Goal: Information Seeking & Learning: Learn about a topic

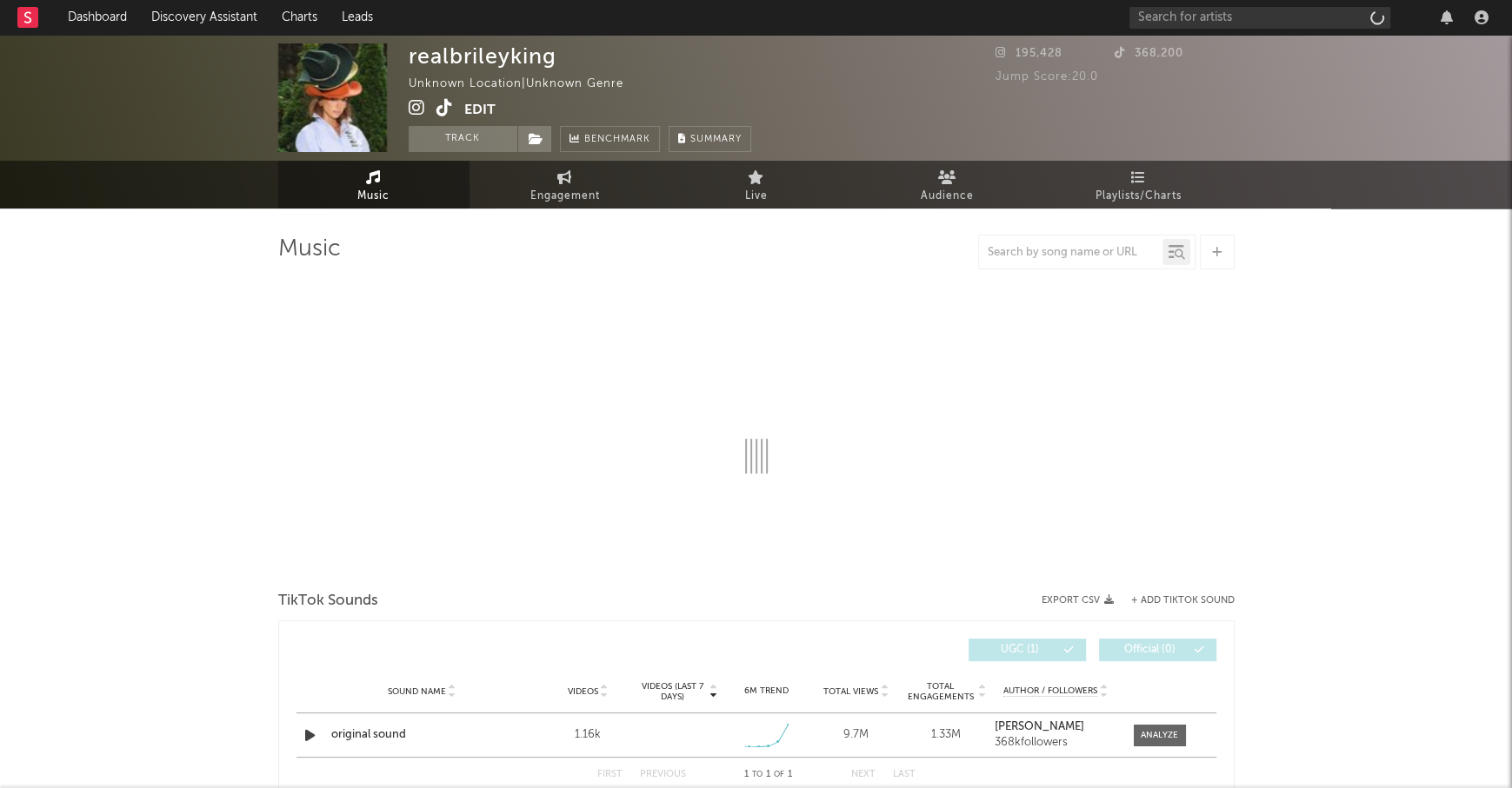
select select "1w"
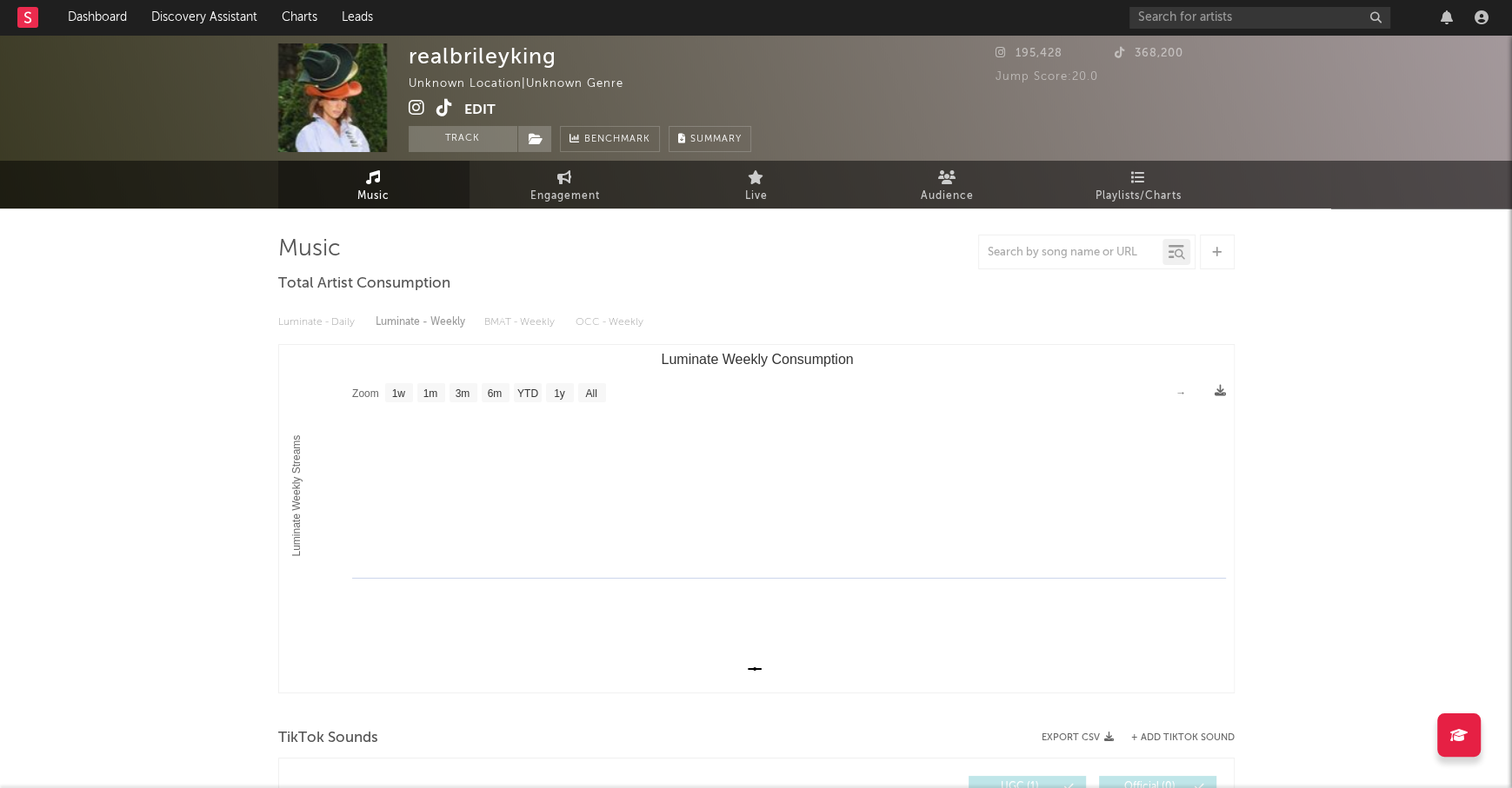
click at [441, 107] on icon at bounding box center [444, 108] width 17 height 18
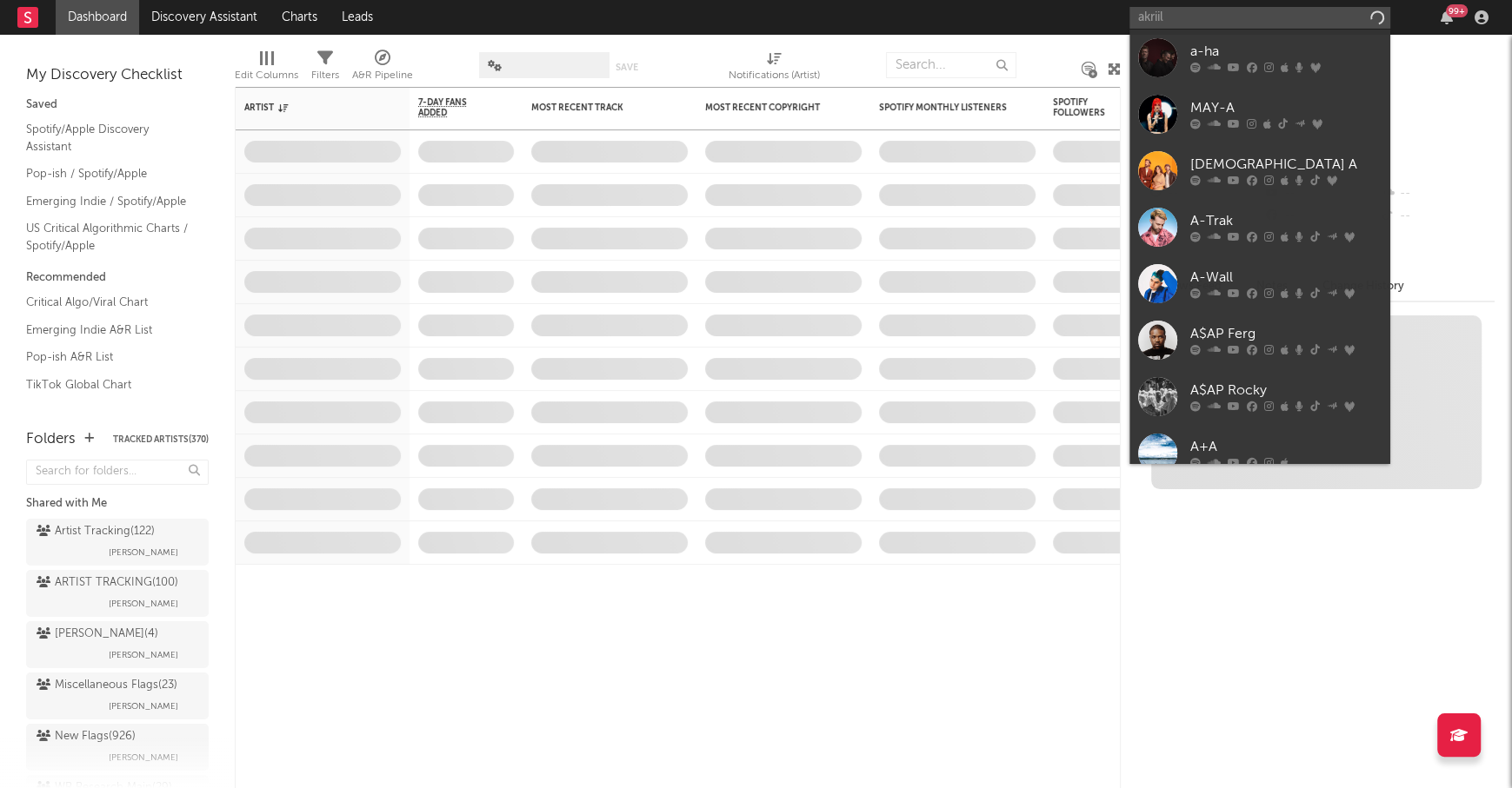
type input "akriila"
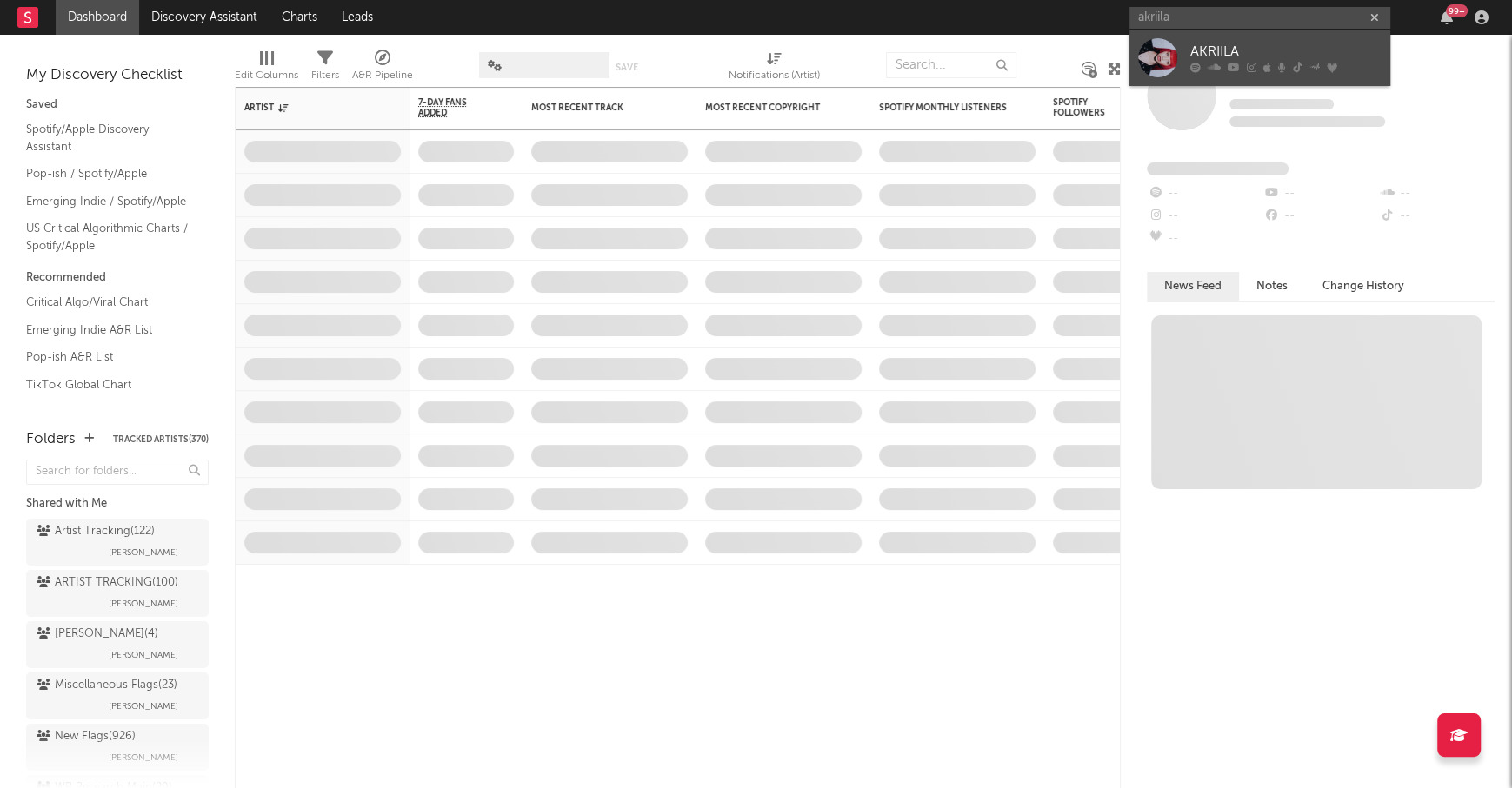
click at [1256, 40] on link "AKRIILA" at bounding box center [1259, 58] width 260 height 57
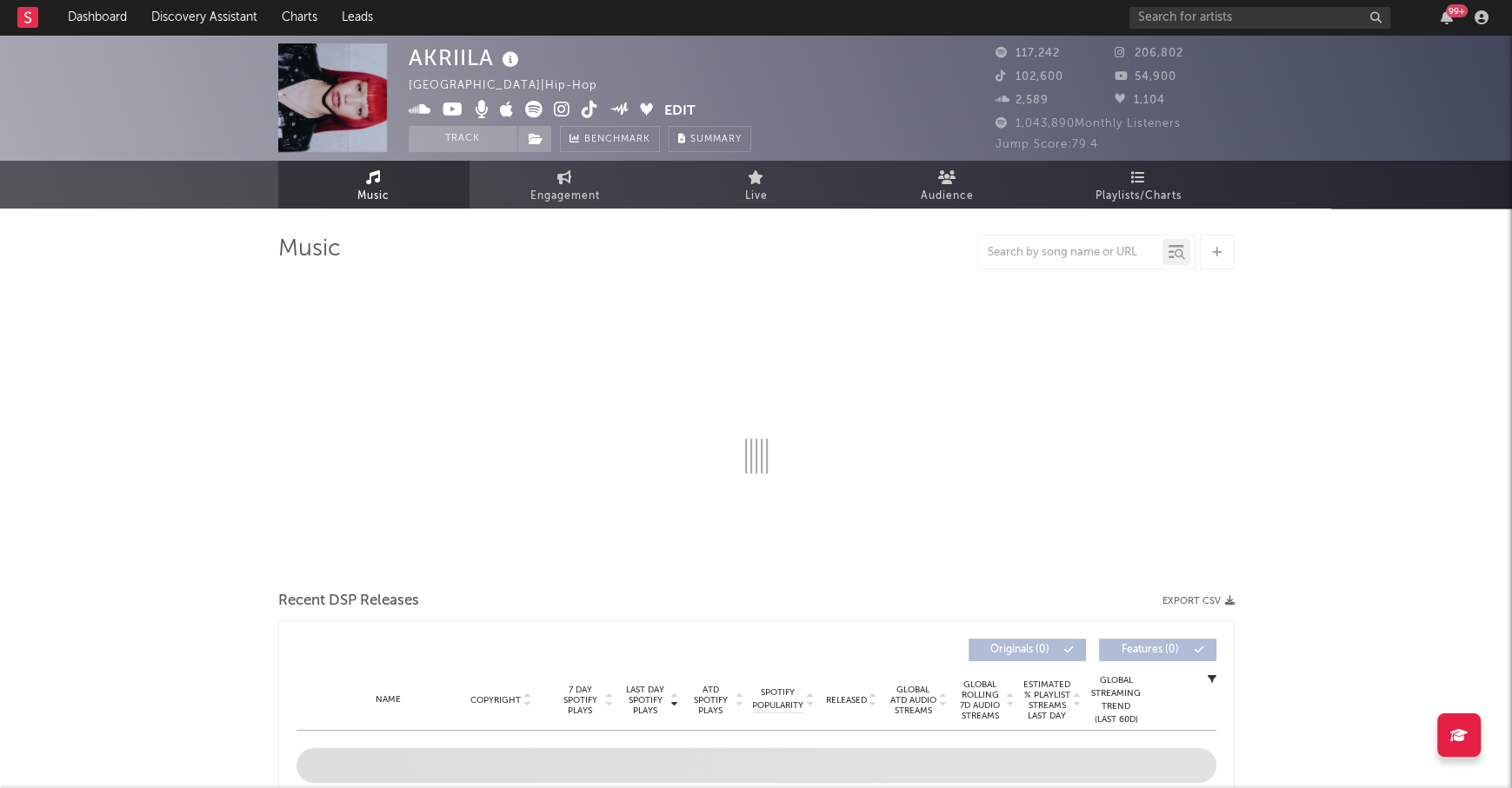
select select "6m"
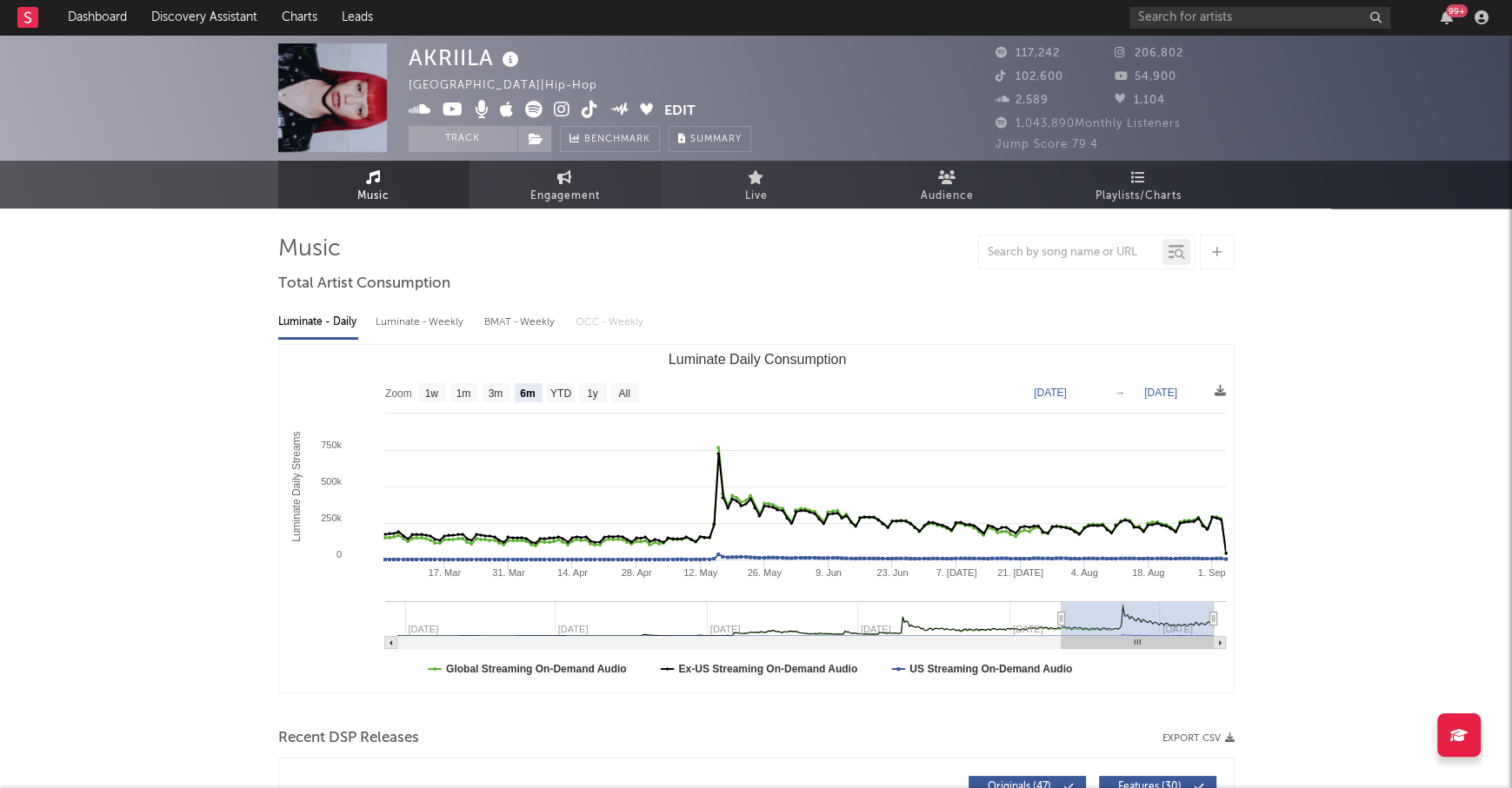
click at [568, 175] on icon at bounding box center [564, 177] width 15 height 14
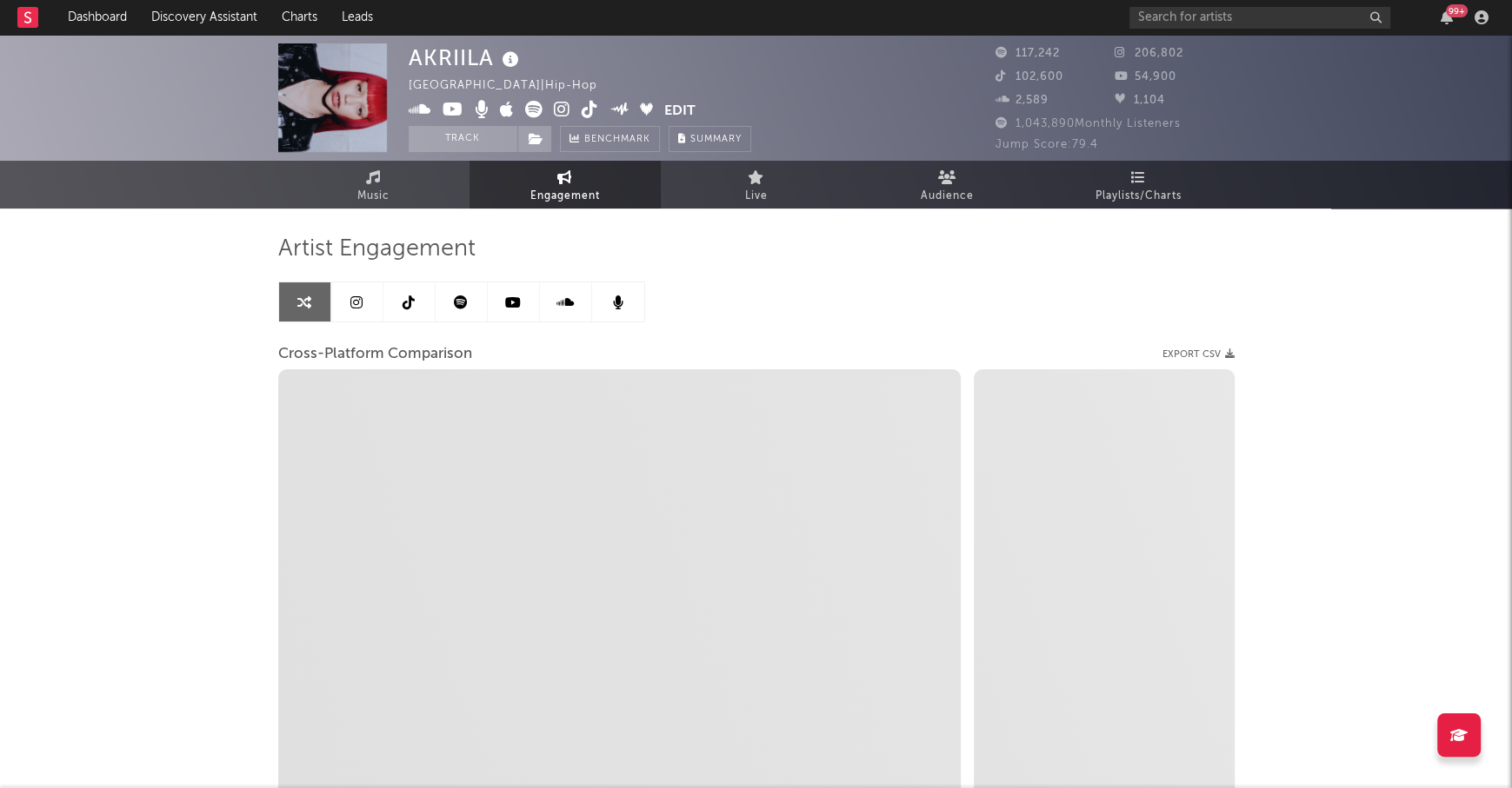
select select "1w"
select select "1m"
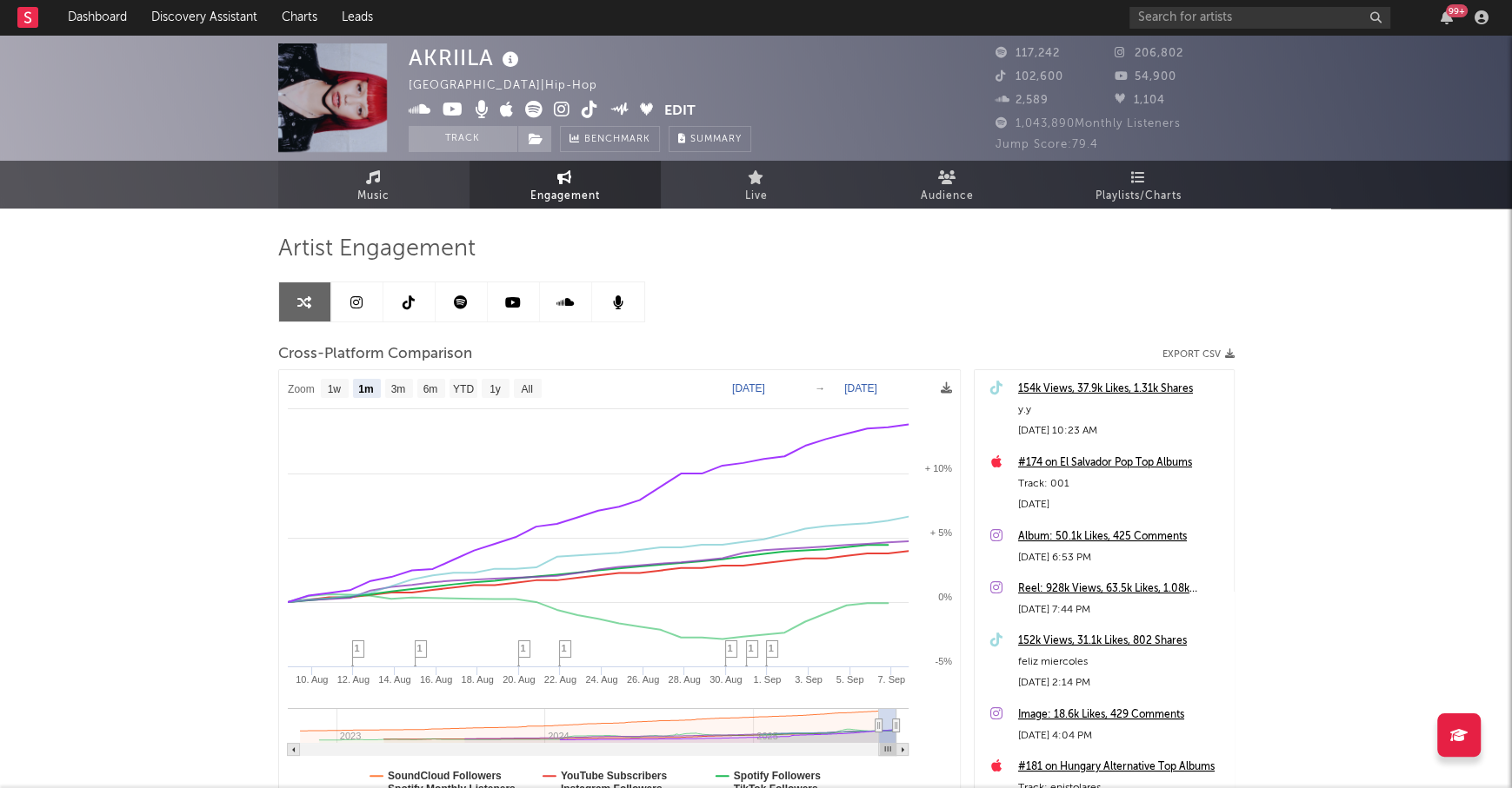
click at [367, 177] on icon at bounding box center [373, 177] width 15 height 14
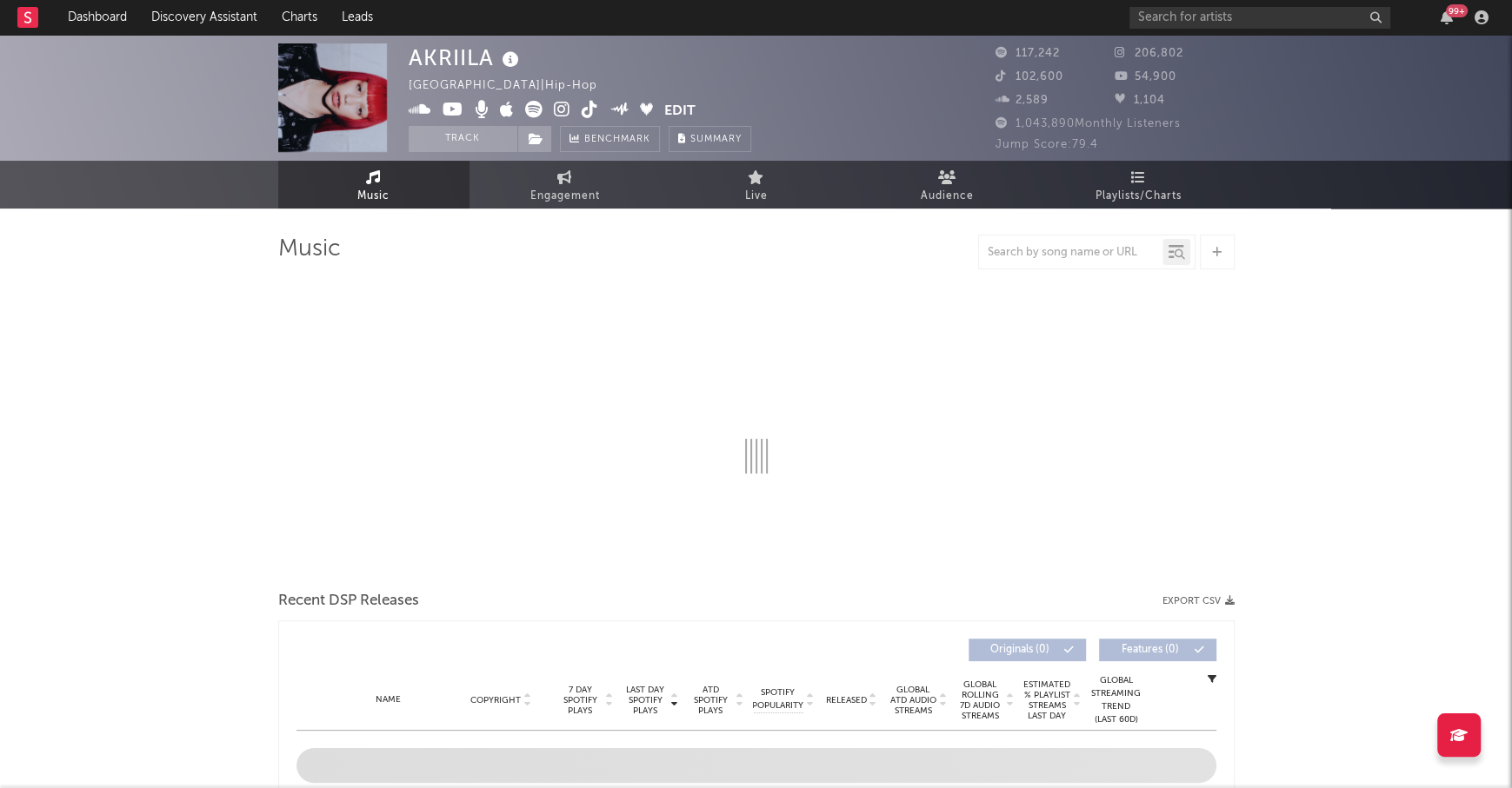
select select "6m"
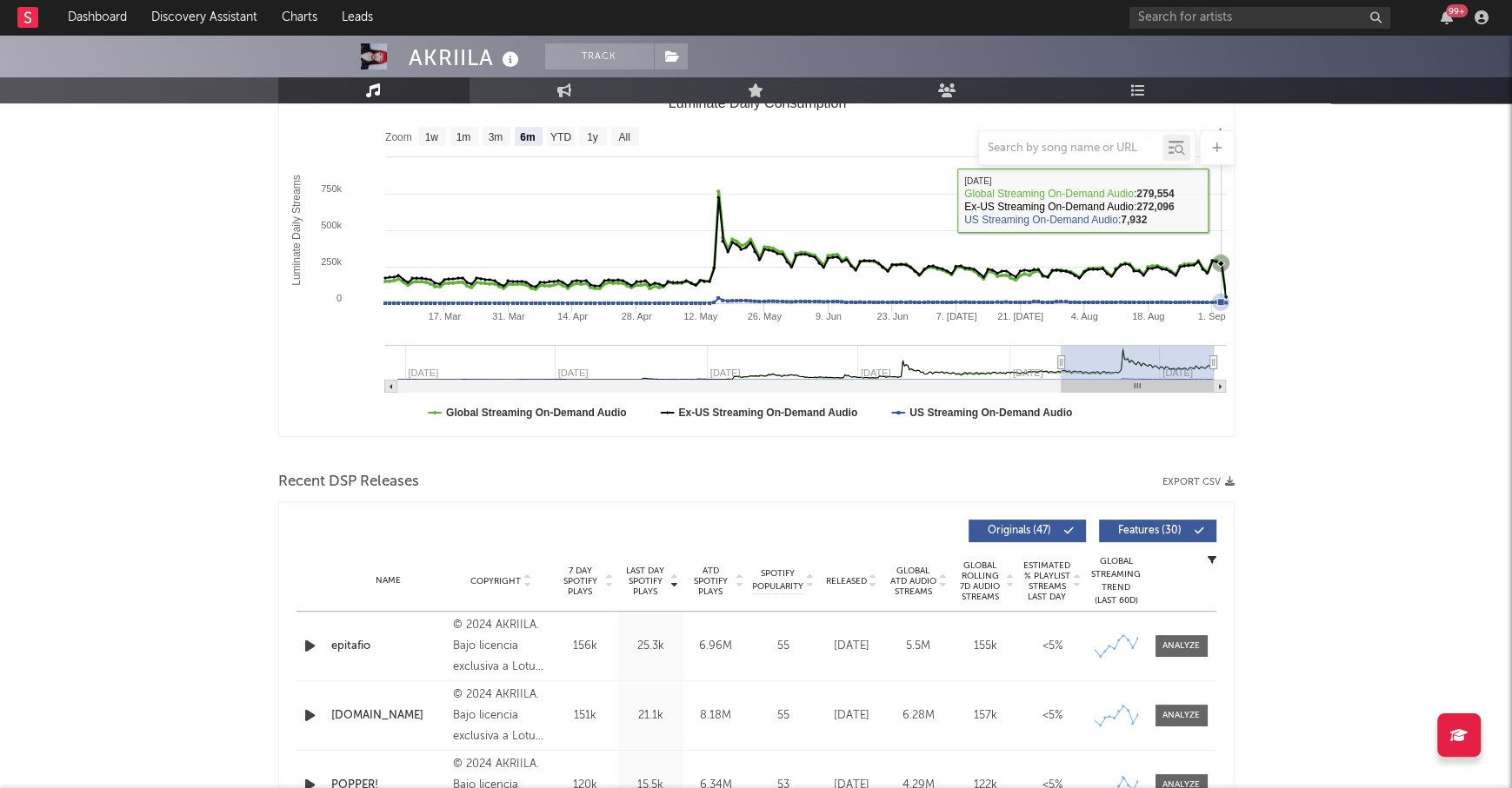
scroll to position [501, 0]
